Goal: Download file/media

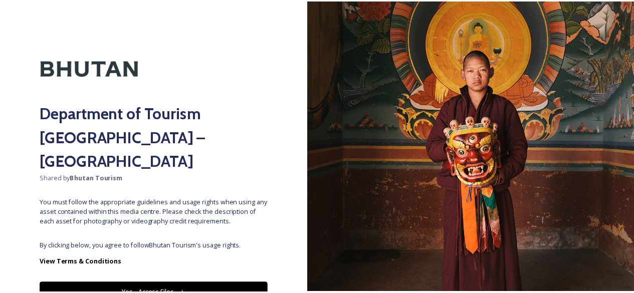
scroll to position [35, 0]
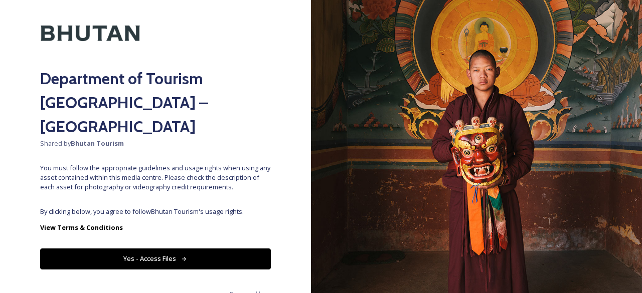
click at [203, 249] on button "Yes - Access Files" at bounding box center [155, 259] width 231 height 21
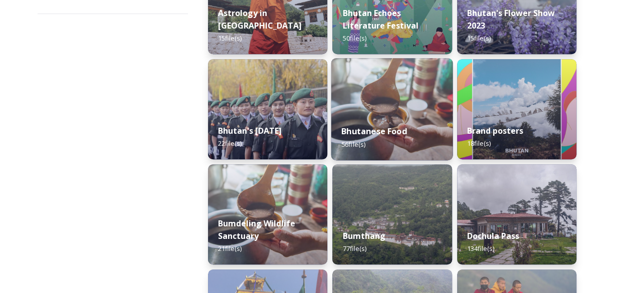
scroll to position [0, 0]
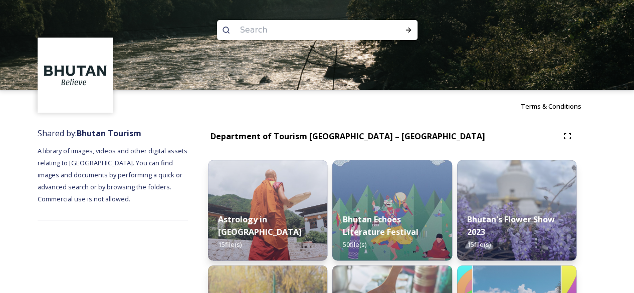
click at [274, 22] on input at bounding box center [303, 30] width 137 height 22
type input "THIMPHU"
type input "THIMPH"
click at [264, 32] on span "THIMPH" at bounding box center [252, 30] width 34 height 15
click at [270, 32] on input at bounding box center [330, 30] width 120 height 22
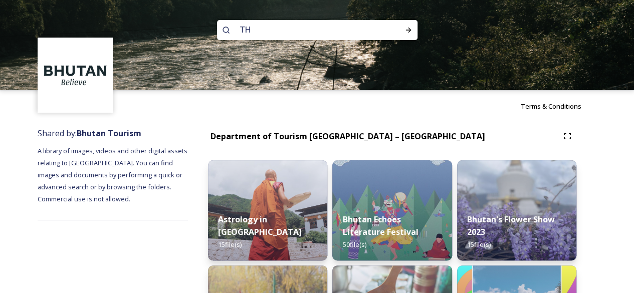
type input "T"
type input "THINinley"
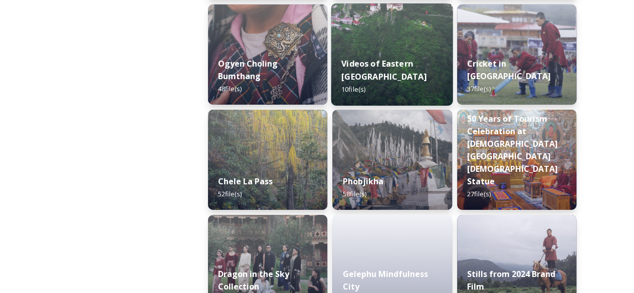
scroll to position [1767, 0]
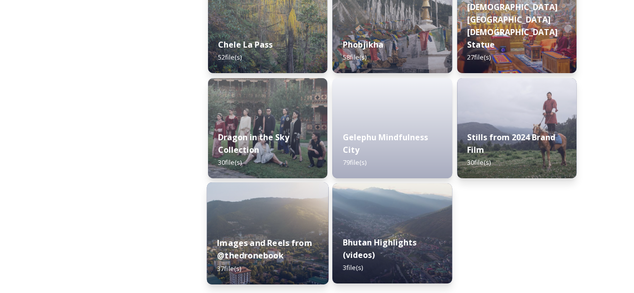
click at [287, 253] on div "Images and Reels from @thedronebook 37 file(s)" at bounding box center [268, 256] width 122 height 58
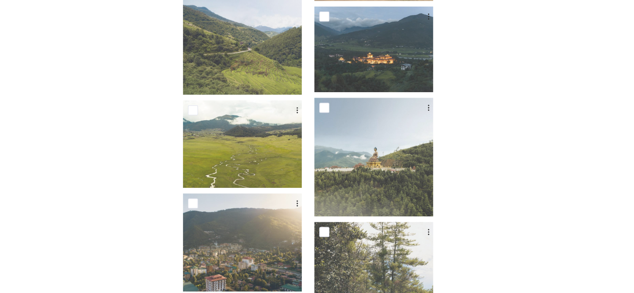
scroll to position [2178, 0]
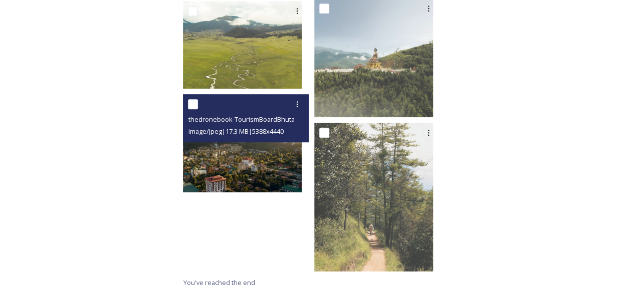
click at [274, 180] on img at bounding box center [242, 143] width 119 height 98
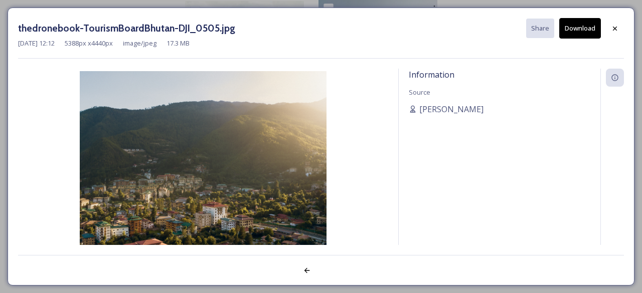
click at [54, 5] on div "thedronebook-TourismBoardBhutan-DJI_0505.jpg Share Download [DATE] 12:12 5388 p…" at bounding box center [321, 146] width 642 height 293
click at [612, 28] on icon at bounding box center [615, 29] width 8 height 8
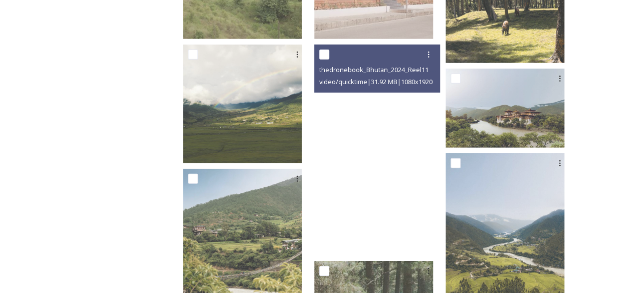
scroll to position [1452, 0]
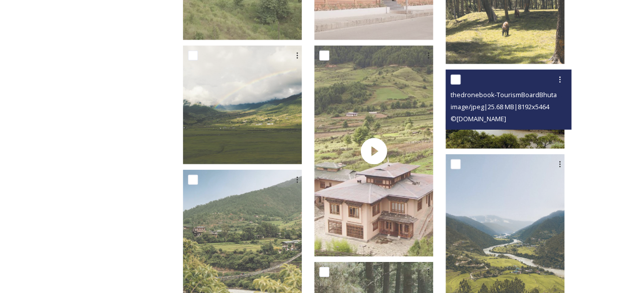
click at [506, 118] on span "© [DOMAIN_NAME]" at bounding box center [479, 118] width 56 height 9
click at [506, 139] on img at bounding box center [505, 109] width 119 height 79
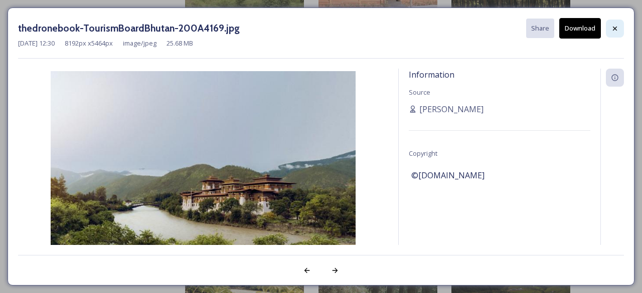
click at [615, 28] on icon at bounding box center [615, 28] width 4 height 4
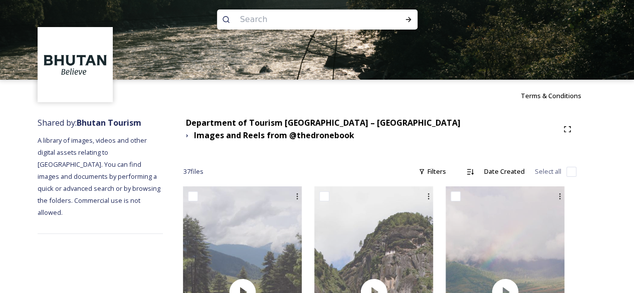
scroll to position [0, 0]
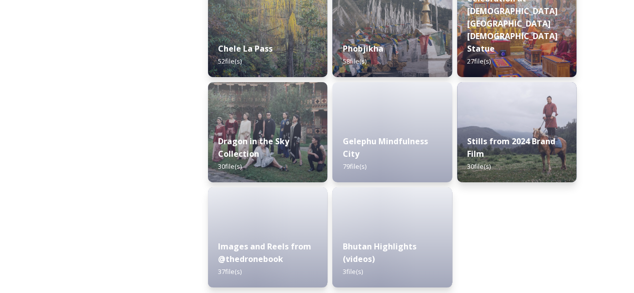
scroll to position [1767, 0]
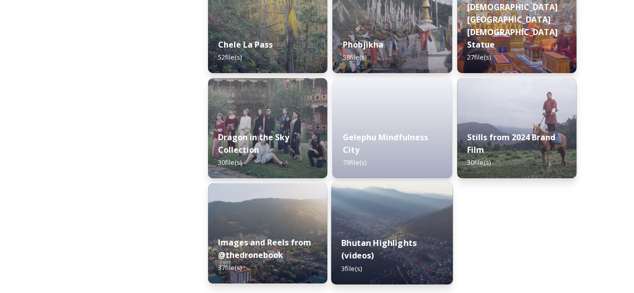
click at [375, 242] on strong "Bhutan Highlights (videos)" at bounding box center [378, 249] width 75 height 24
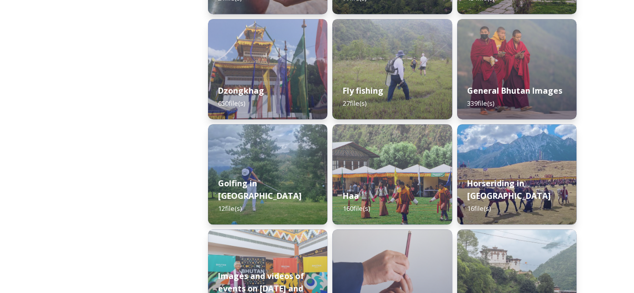
scroll to position [459, 0]
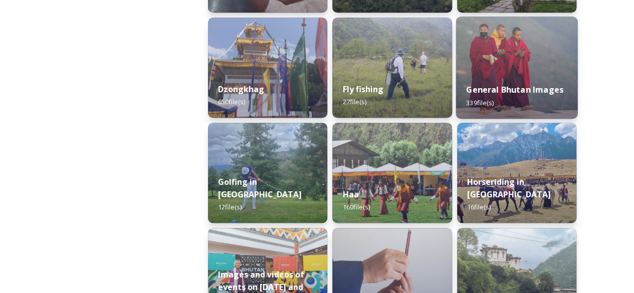
click at [533, 89] on strong "General Bhutan Images" at bounding box center [514, 89] width 97 height 11
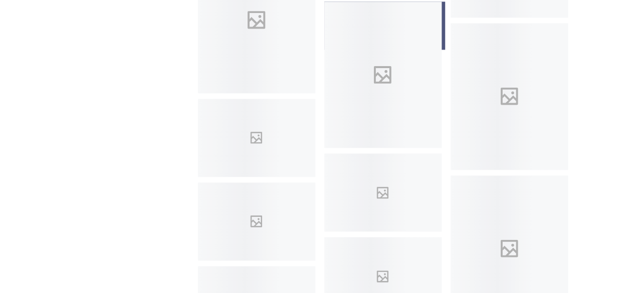
scroll to position [4543, 0]
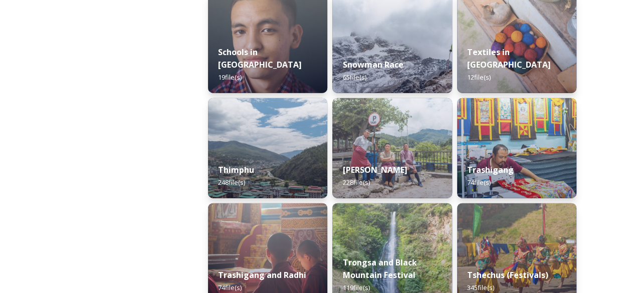
scroll to position [1115, 0]
click at [275, 157] on div "Thimphu 248 file(s)" at bounding box center [267, 176] width 119 height 45
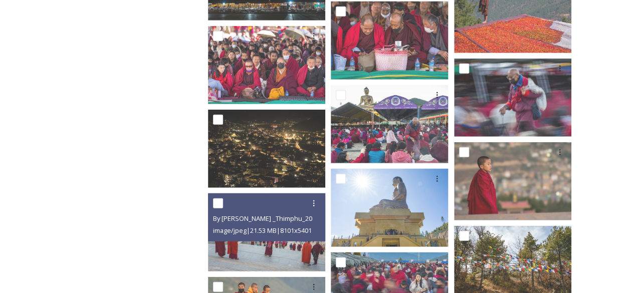
scroll to position [3125, 0]
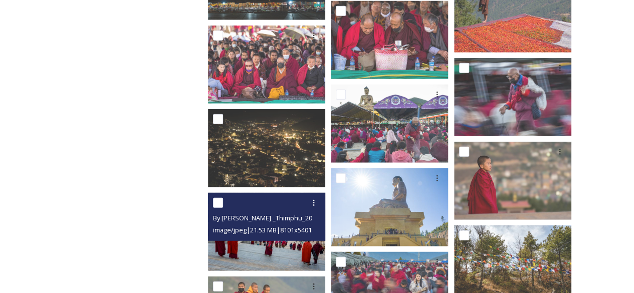
click at [260, 232] on span "image/jpeg | 21.53 MB | 8101 x 5401" at bounding box center [262, 230] width 99 height 9
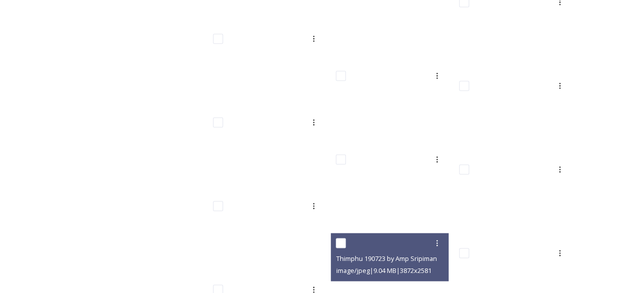
scroll to position [4573, 0]
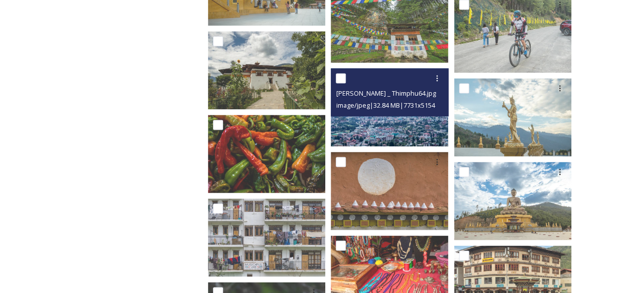
click at [384, 108] on span "image/jpeg | 32.84 MB | 7731 x 5154" at bounding box center [385, 105] width 99 height 9
click at [386, 135] on img at bounding box center [389, 107] width 117 height 78
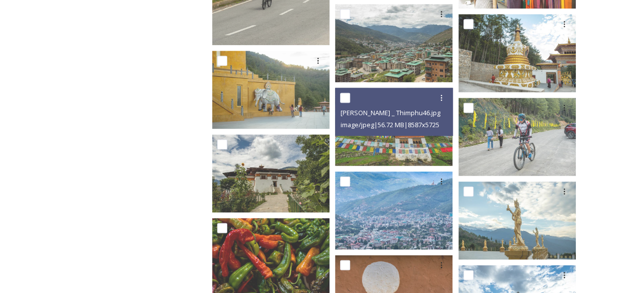
scroll to position [4469, 0]
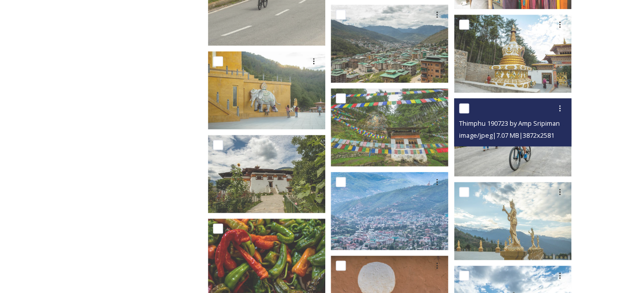
click at [485, 144] on div "Thimphu 190723 by Amp Sripimanwat-106.jpg image/jpeg | 7.07 MB | 3872 x 2581" at bounding box center [512, 122] width 117 height 48
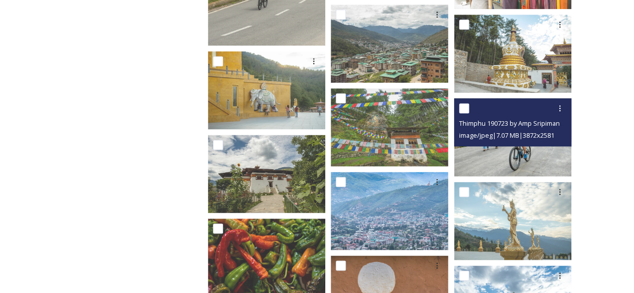
click at [497, 144] on div "Thimphu 190723 by Amp Sripimanwat-106.jpg image/jpeg | 7.07 MB | 3872 x 2581" at bounding box center [512, 122] width 117 height 48
click at [496, 149] on img at bounding box center [512, 137] width 117 height 78
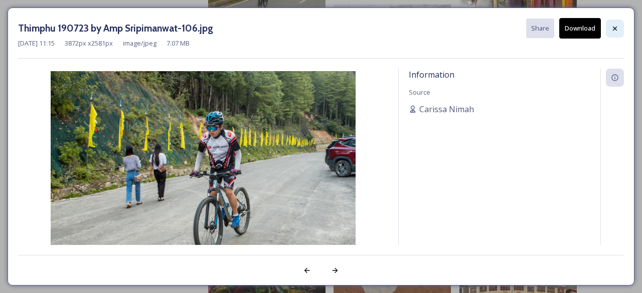
click at [611, 23] on div at bounding box center [615, 29] width 18 height 18
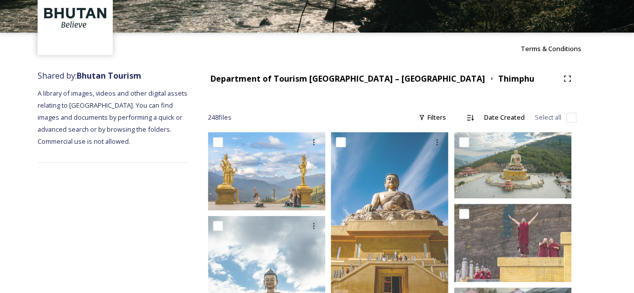
scroll to position [0, 0]
